Goal: Navigation & Orientation: Find specific page/section

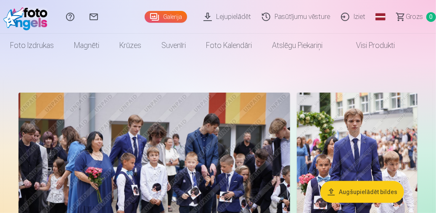
click at [436, 12] on html "Palīdzības centrs Sazinies ar mums Galerija Lejupielādēt Pasūtījumu vēsture Izi…" at bounding box center [218, 106] width 436 height 213
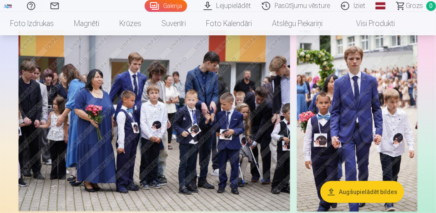
scroll to position [70, 0]
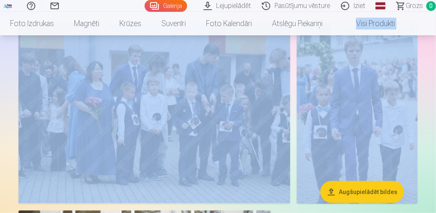
drag, startPoint x: 435, startPoint y: 18, endPoint x: 342, endPoint y: 56, distance: 100.7
click at [335, 72] on img at bounding box center [357, 112] width 121 height 181
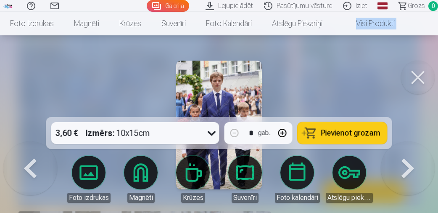
click at [36, 141] on button at bounding box center [30, 141] width 54 height 0
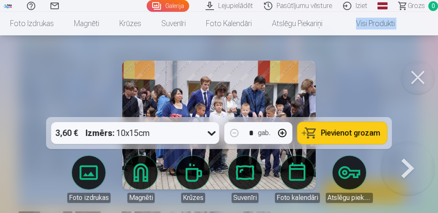
click at [180, 97] on img at bounding box center [218, 125] width 193 height 129
click at [418, 81] on button at bounding box center [418, 78] width 34 height 34
